Goal: Navigation & Orientation: Find specific page/section

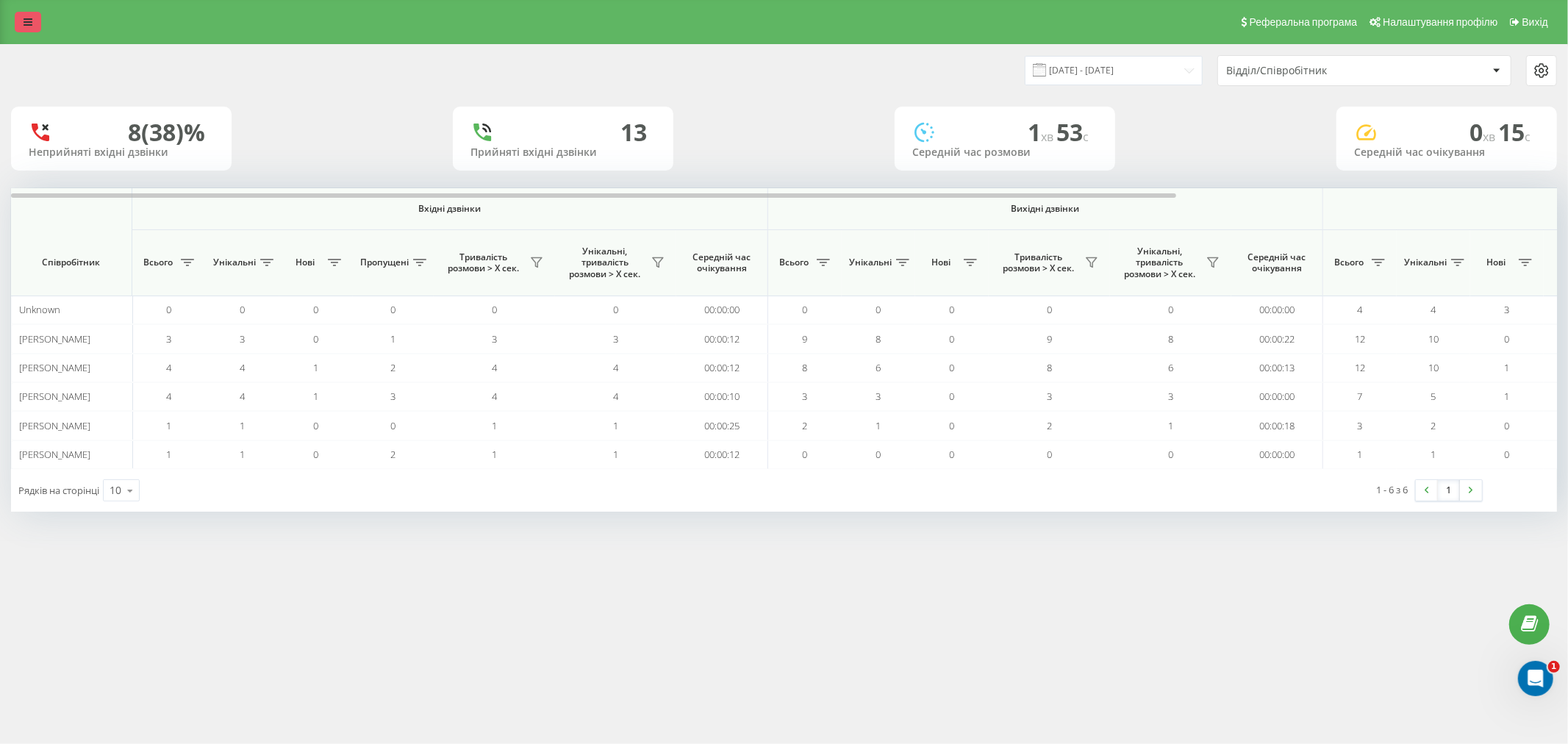
click at [28, 17] on icon at bounding box center [28, 22] width 9 height 10
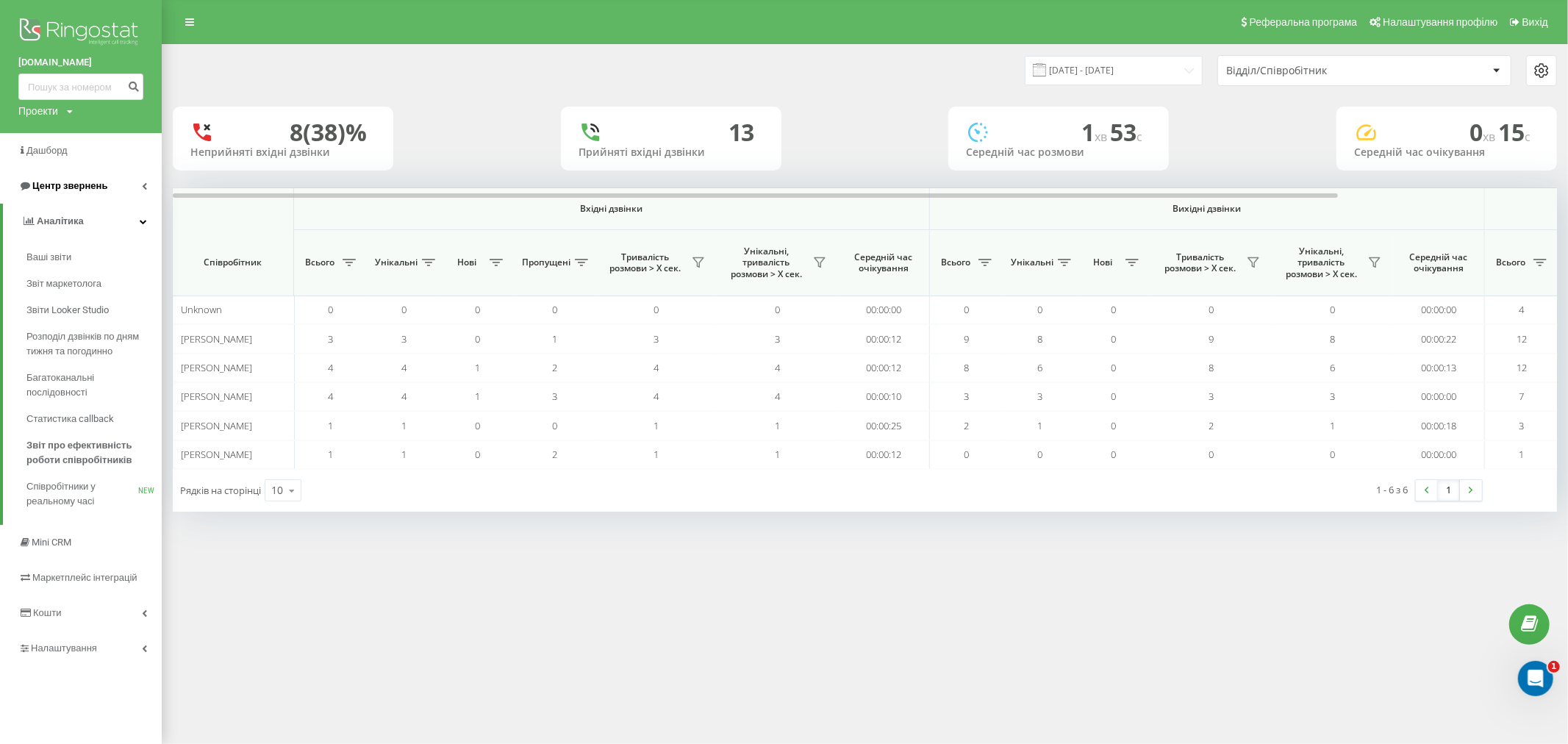
click at [81, 187] on span "Центр звернень" at bounding box center [70, 186] width 75 height 11
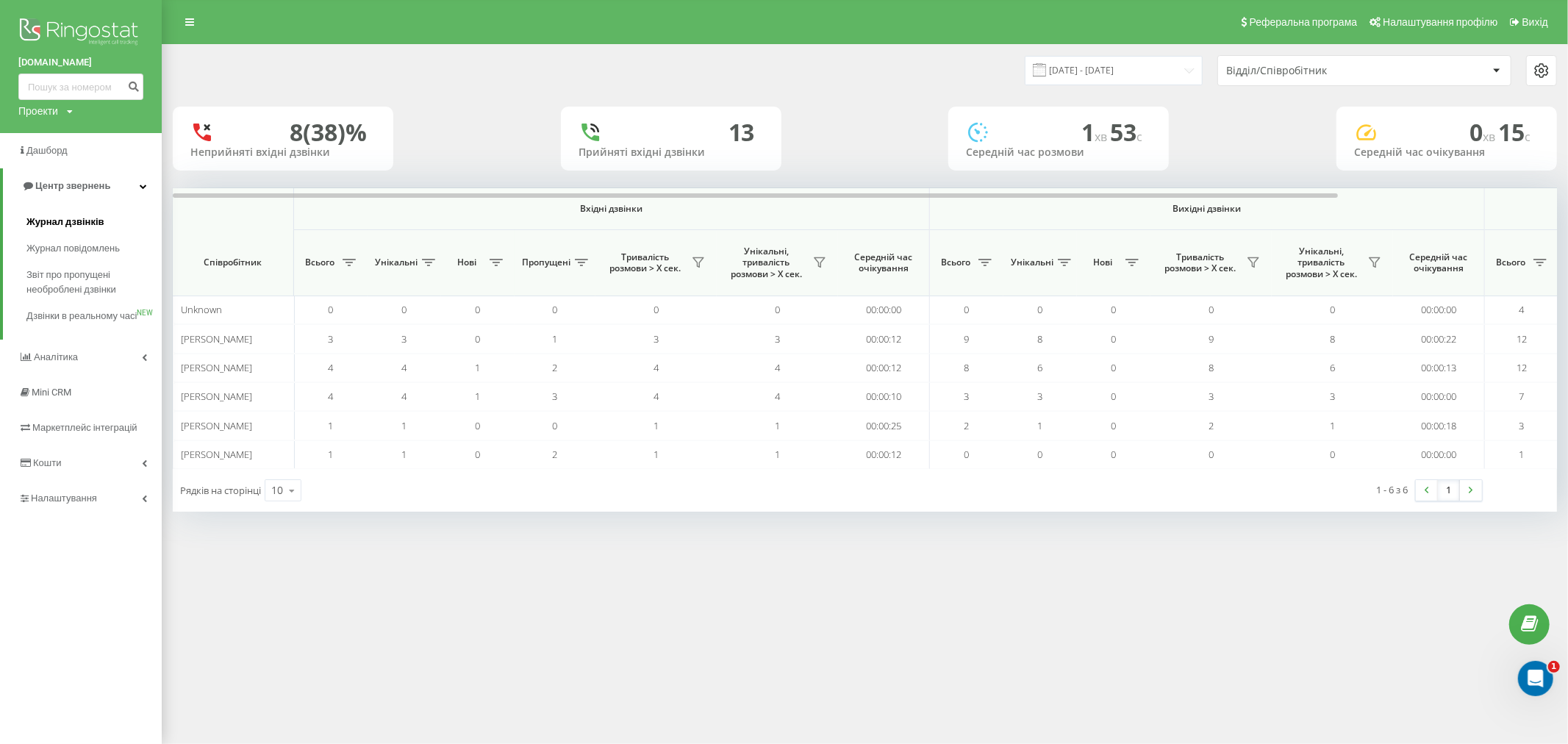
click at [92, 222] on span "Журнал дзвінків" at bounding box center [65, 222] width 78 height 14
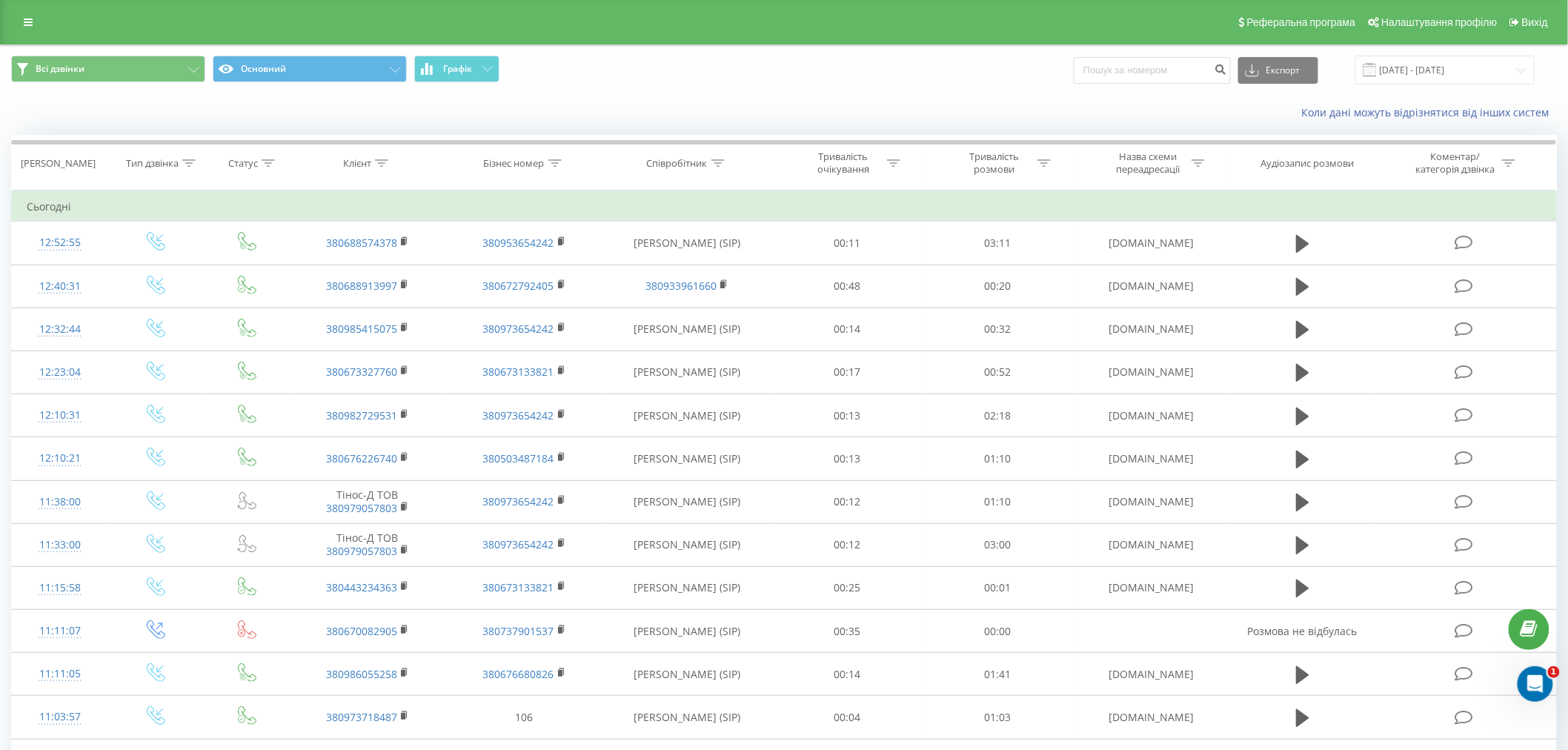
click at [35, 10] on div "Реферальна програма Налаштування профілю Вихід" at bounding box center [784, 22] width 1568 height 44
click at [33, 17] on link at bounding box center [27, 23] width 27 height 21
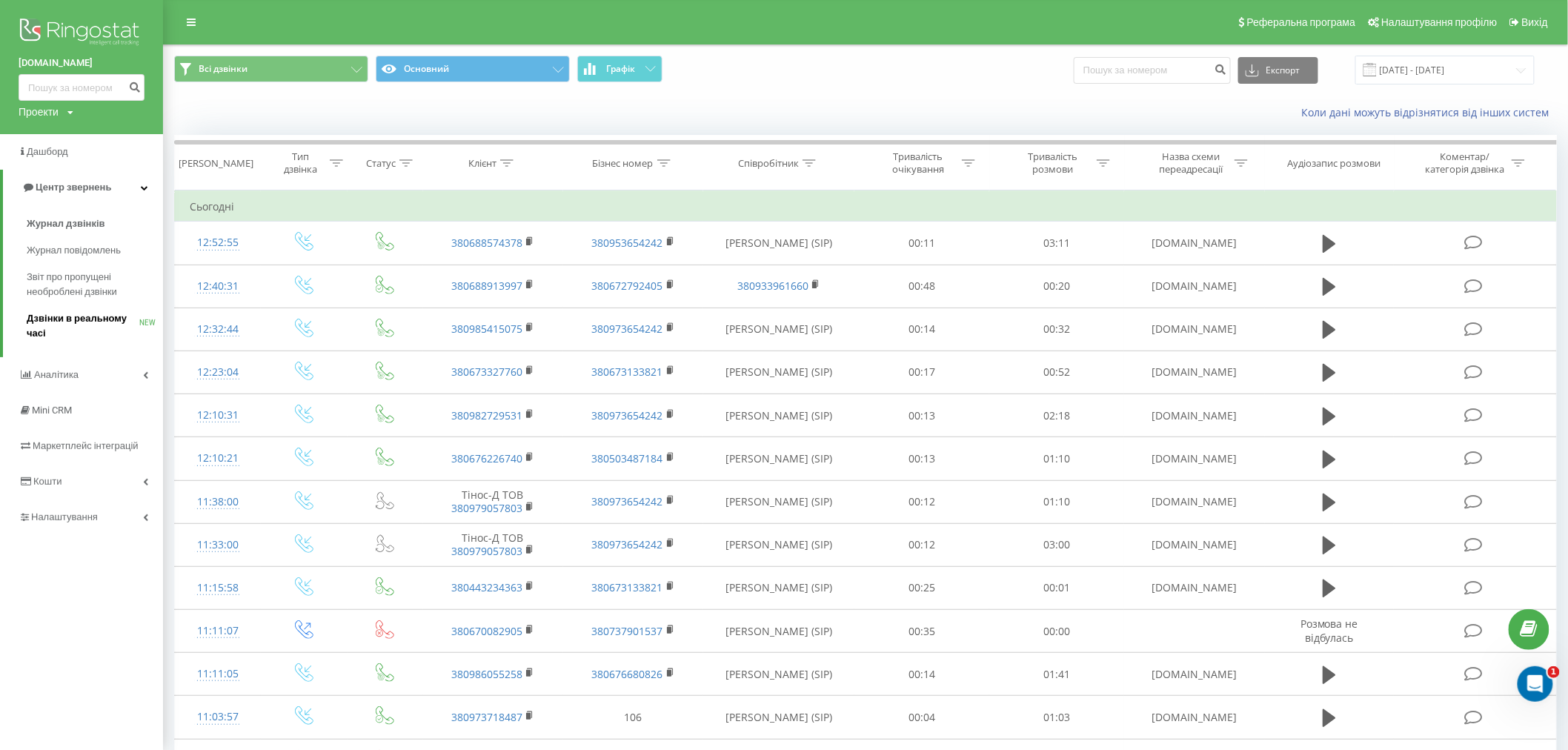
click at [83, 328] on span "Дзвінки в реальному часі" at bounding box center [83, 326] width 113 height 30
